Goal: Transaction & Acquisition: Subscribe to service/newsletter

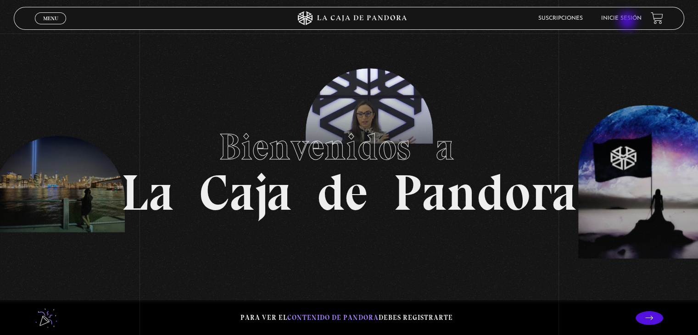
click at [628, 22] on li "Inicie sesión" at bounding box center [621, 18] width 40 height 14
click at [626, 17] on link "Inicie sesión" at bounding box center [621, 19] width 40 height 6
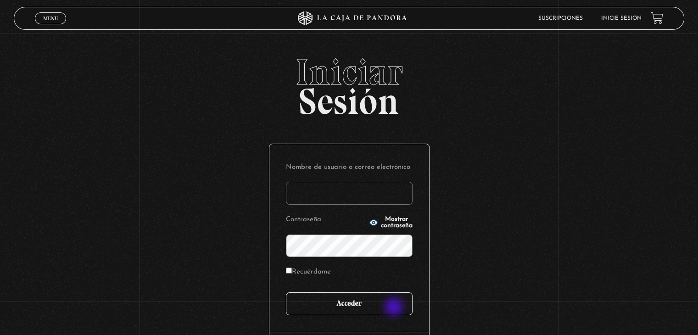
type input "valeaceved26@gmail.com"
click at [394, 302] on input "Acceder" at bounding box center [349, 303] width 127 height 23
click at [395, 305] on input "Acceder" at bounding box center [349, 303] width 127 height 23
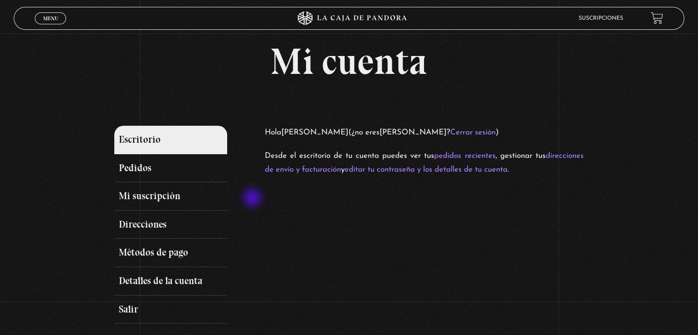
scroll to position [46, 0]
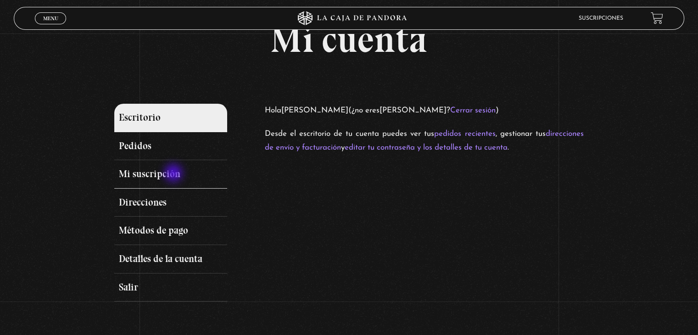
click at [174, 174] on link "Mi suscripción" at bounding box center [170, 174] width 112 height 28
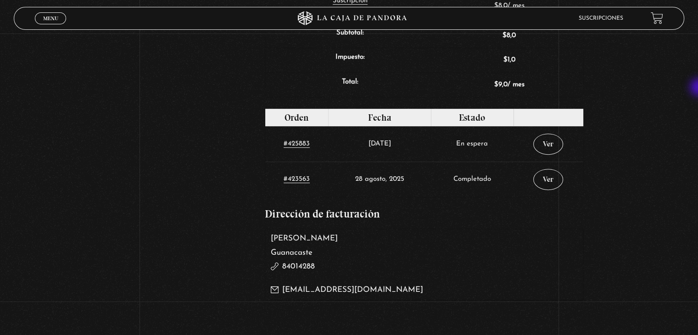
scroll to position [377, 0]
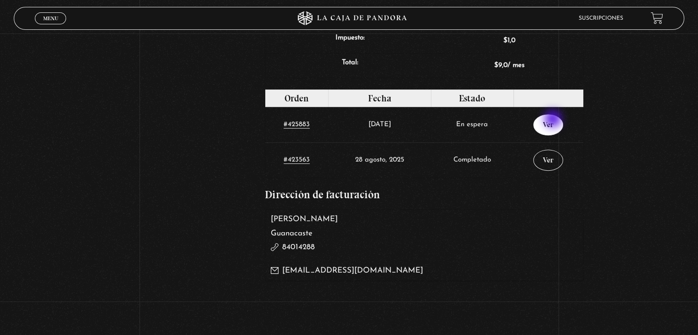
click at [554, 120] on link "Ver" at bounding box center [548, 124] width 30 height 21
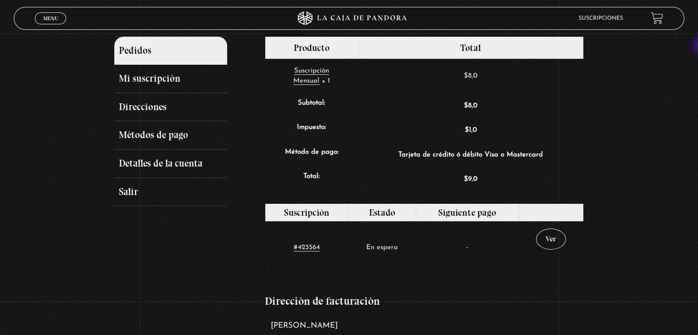
scroll to position [145, 0]
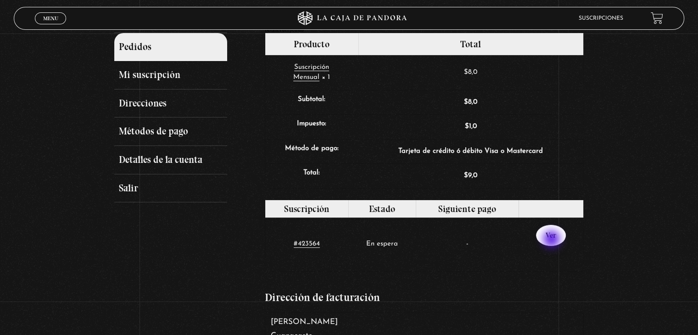
click at [553, 240] on link "Ver" at bounding box center [551, 235] width 30 height 21
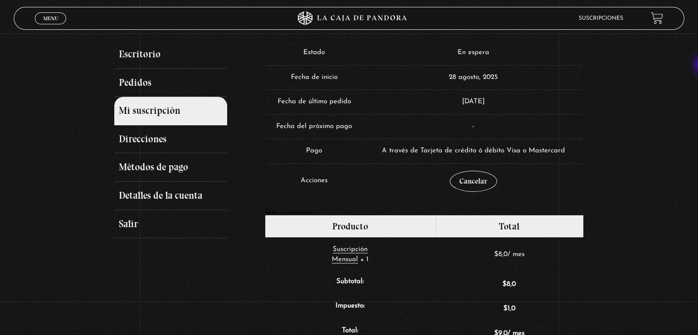
scroll to position [113, 0]
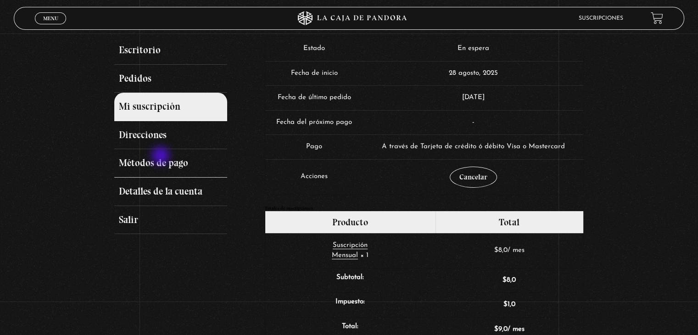
click at [162, 157] on link "Métodos de pago" at bounding box center [170, 163] width 112 height 28
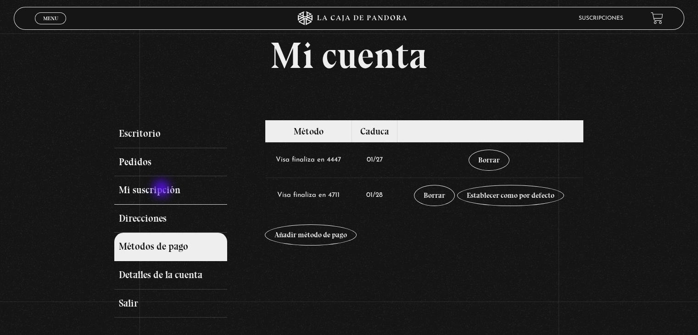
scroll to position [46, 0]
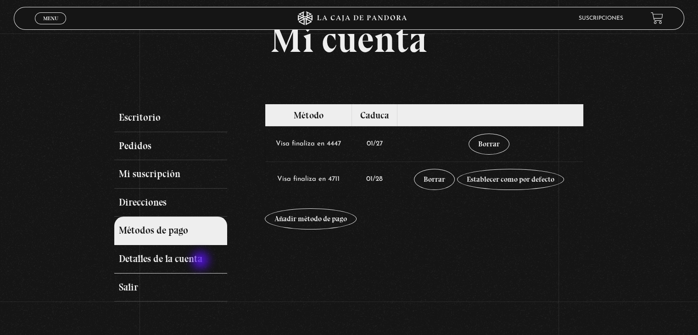
click at [202, 261] on link "Detalles de la cuenta" at bounding box center [170, 259] width 112 height 28
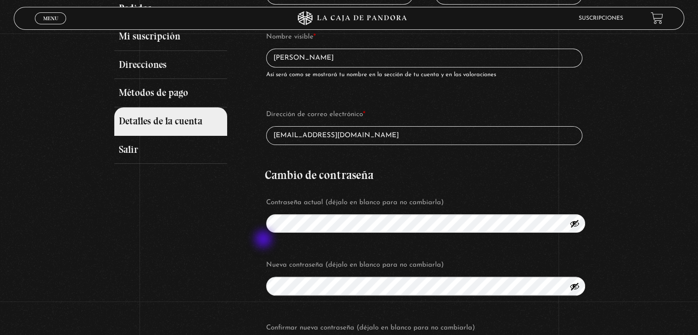
scroll to position [92, 0]
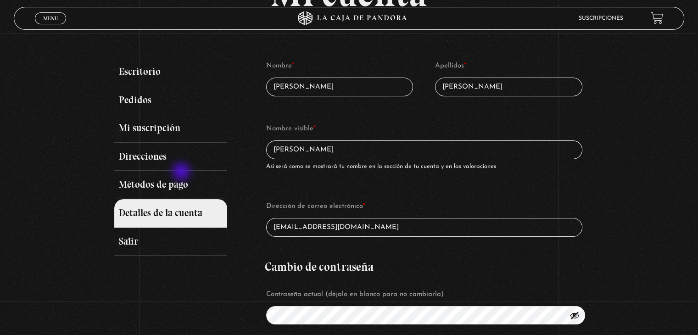
click at [183, 173] on link "Métodos de pago" at bounding box center [170, 185] width 112 height 28
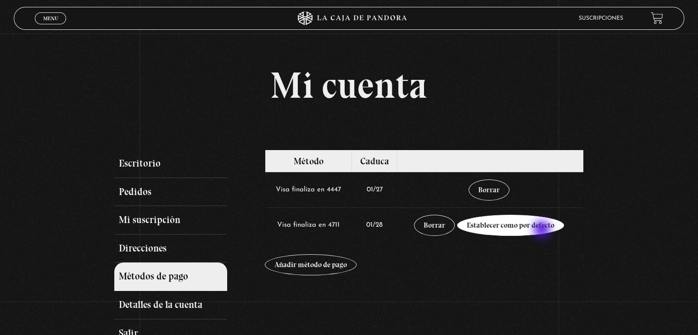
click at [543, 230] on link "Establecer como por defecto" at bounding box center [510, 225] width 107 height 21
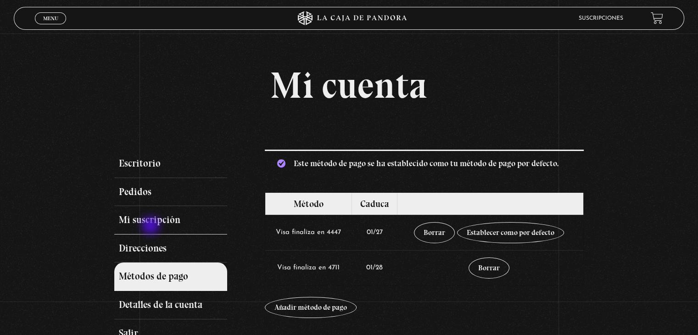
click at [152, 226] on link "Mi suscripción" at bounding box center [170, 220] width 112 height 28
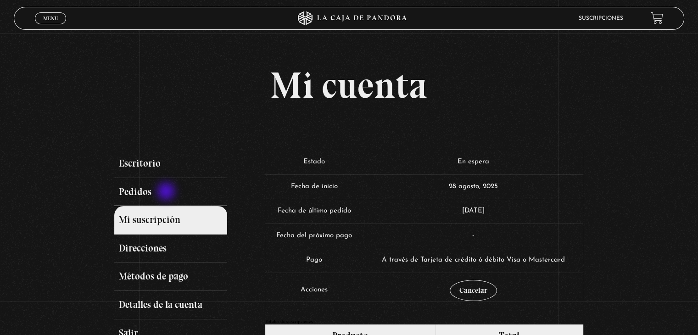
click at [167, 193] on link "Pedidos" at bounding box center [170, 192] width 112 height 28
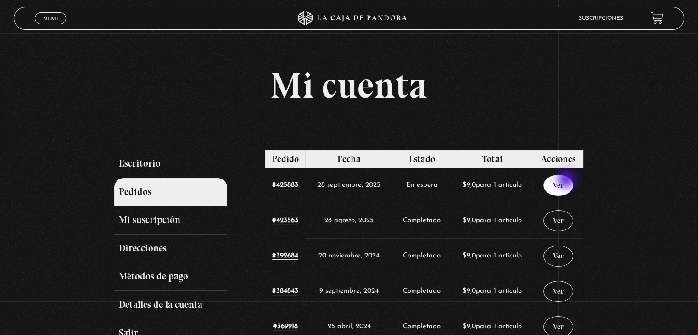
click at [567, 180] on link "Ver" at bounding box center [558, 185] width 30 height 21
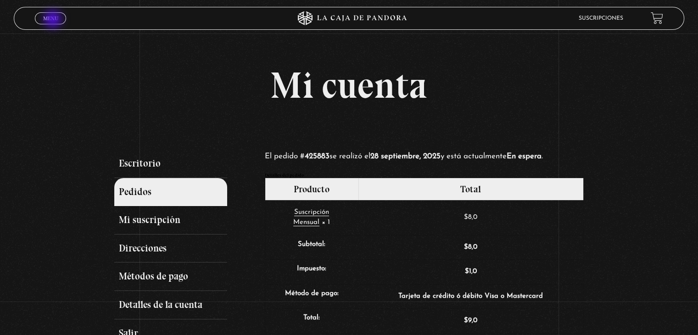
click at [54, 20] on span "Menu" at bounding box center [50, 19] width 15 height 6
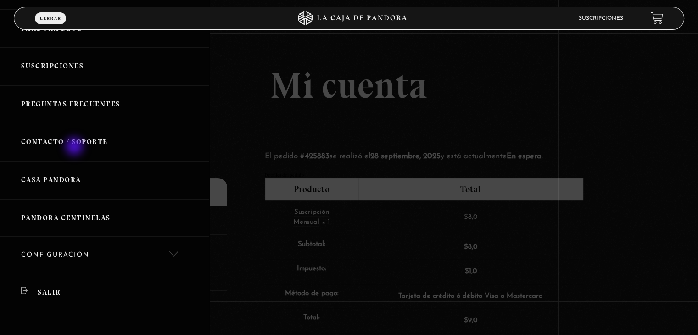
scroll to position [92, 0]
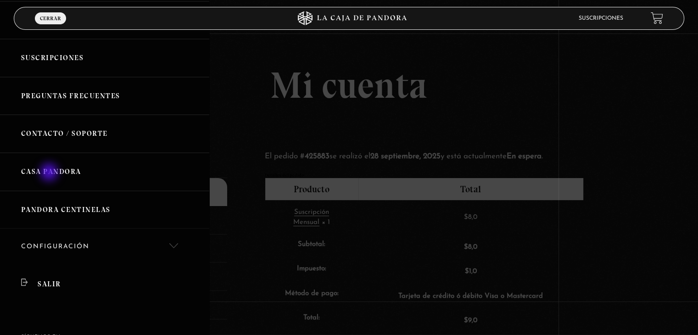
click at [50, 174] on link "Casa Pandora" at bounding box center [104, 172] width 209 height 38
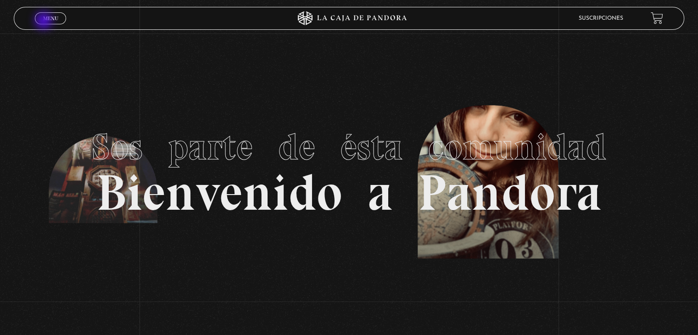
click at [45, 22] on link "Menu Cerrar" at bounding box center [50, 18] width 31 height 12
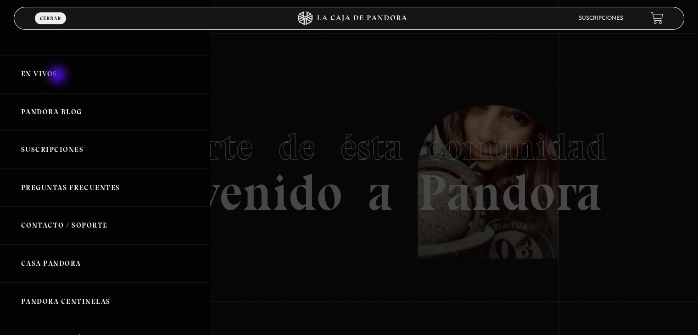
click at [58, 75] on link "En vivos" at bounding box center [104, 74] width 209 height 38
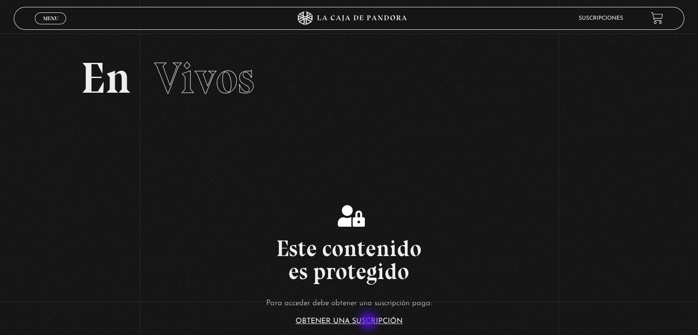
click at [369, 322] on link "Obtener una suscripción" at bounding box center [349, 321] width 107 height 7
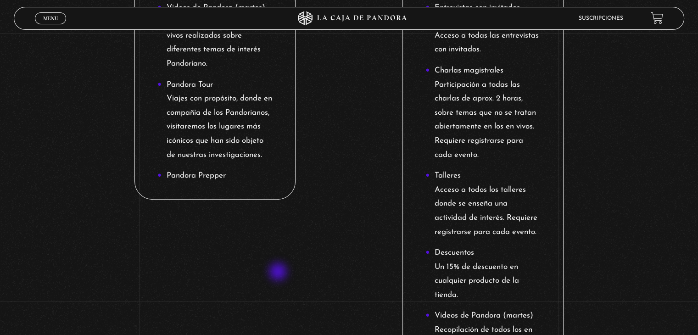
scroll to position [918, 0]
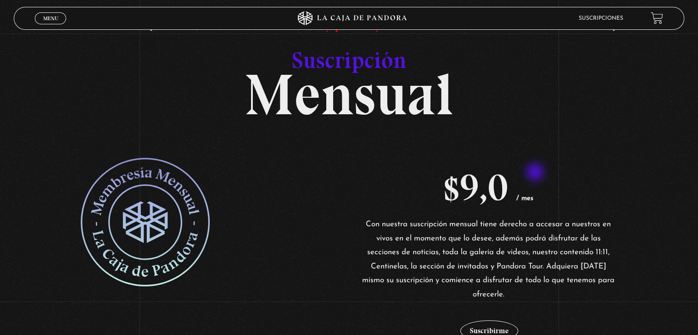
scroll to position [230, 0]
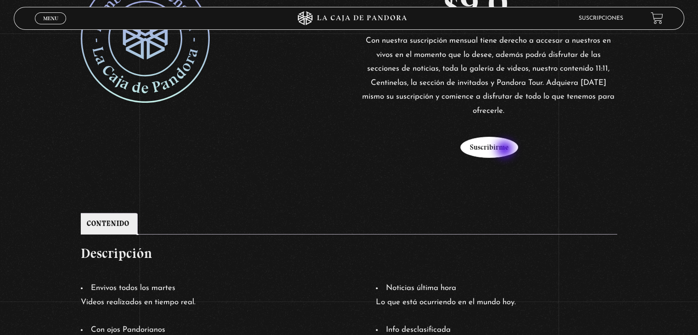
click at [506, 150] on button "Suscribirme" at bounding box center [489, 147] width 58 height 21
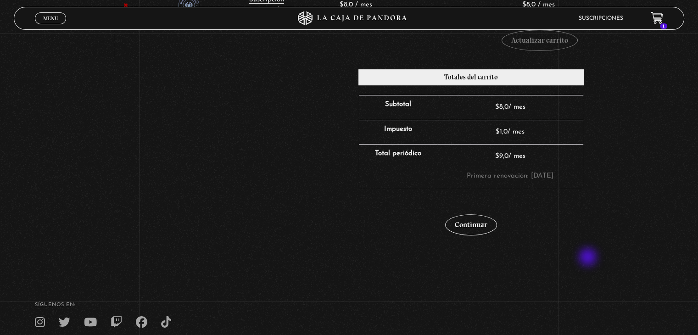
scroll to position [230, 0]
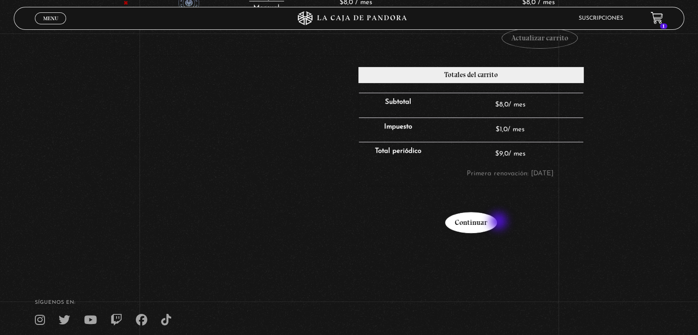
click at [497, 222] on link "Continuar" at bounding box center [471, 222] width 52 height 21
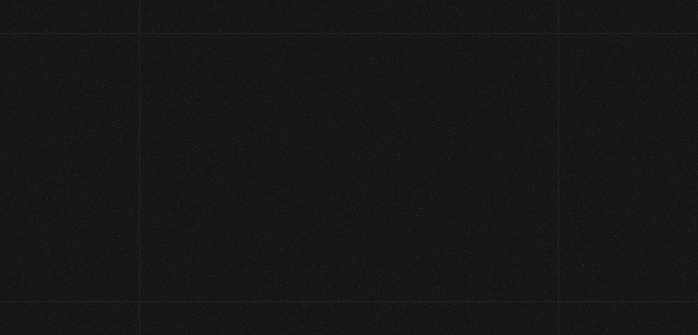
select select "CR-G"
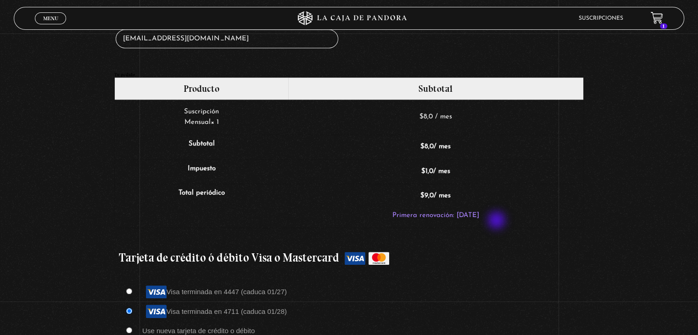
scroll to position [780, 0]
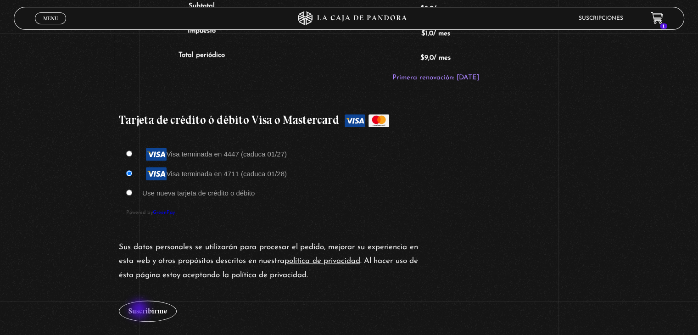
click at [140, 310] on button "Suscribirme" at bounding box center [148, 311] width 58 height 21
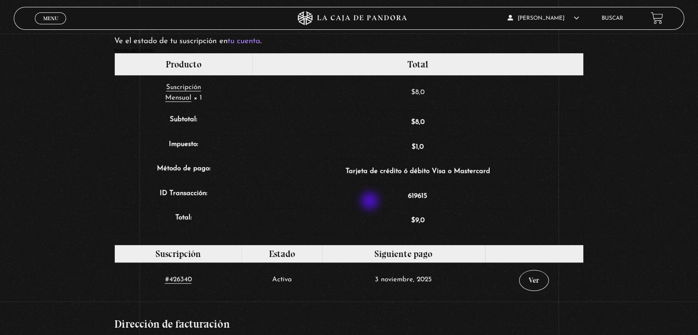
scroll to position [321, 0]
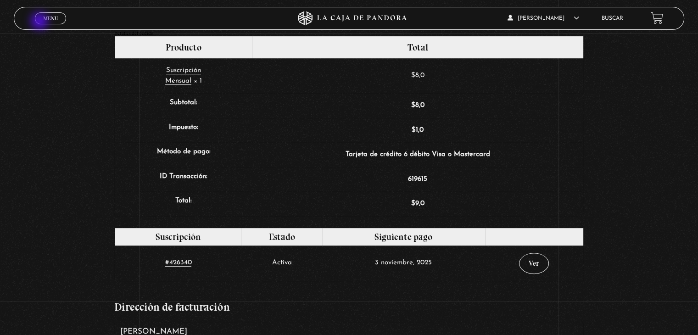
click at [40, 22] on link "Menu Cerrar" at bounding box center [50, 18] width 31 height 12
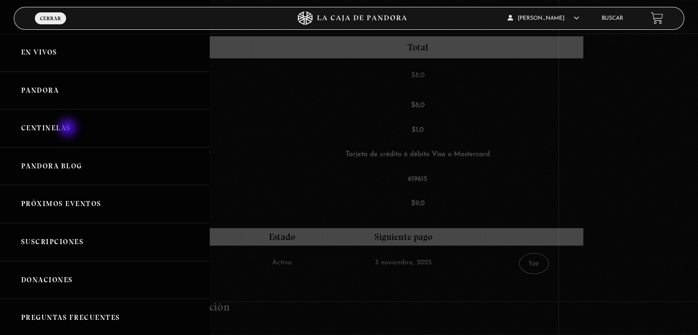
click at [68, 129] on link "Centinelas" at bounding box center [104, 128] width 209 height 38
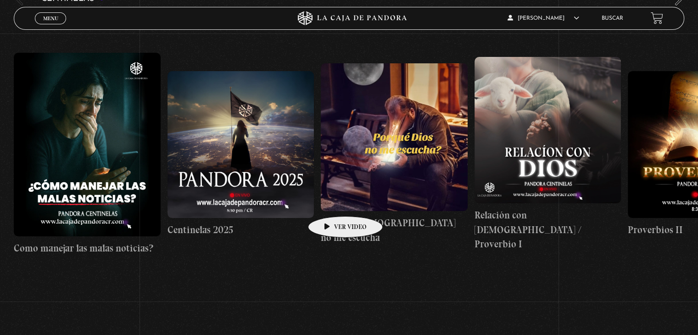
scroll to position [122, 0]
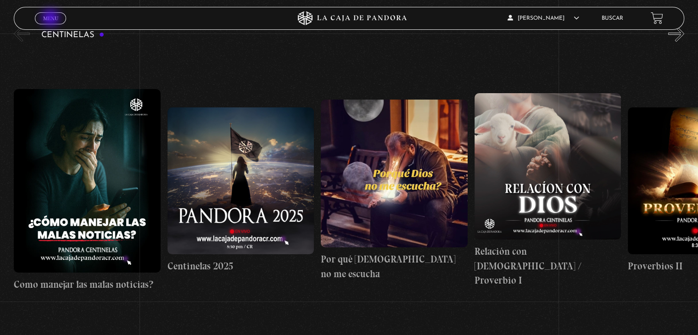
click at [51, 19] on span "Menu" at bounding box center [50, 19] width 15 height 6
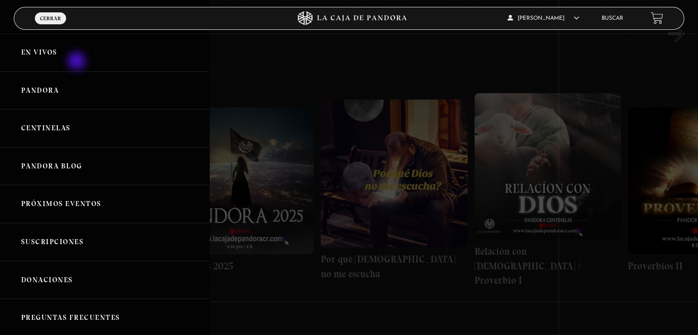
click at [77, 62] on link "En vivos" at bounding box center [104, 53] width 209 height 38
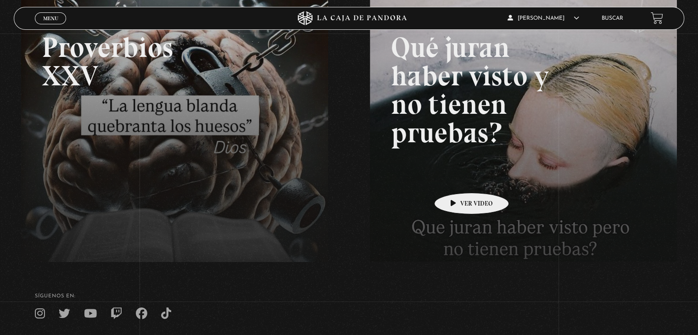
scroll to position [92, 0]
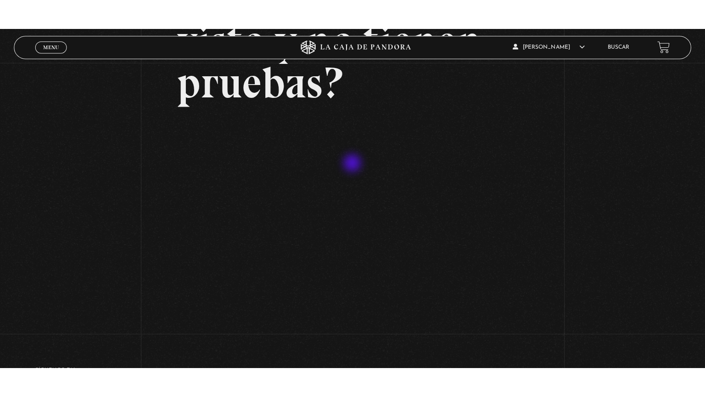
scroll to position [138, 0]
